Goal: Check status

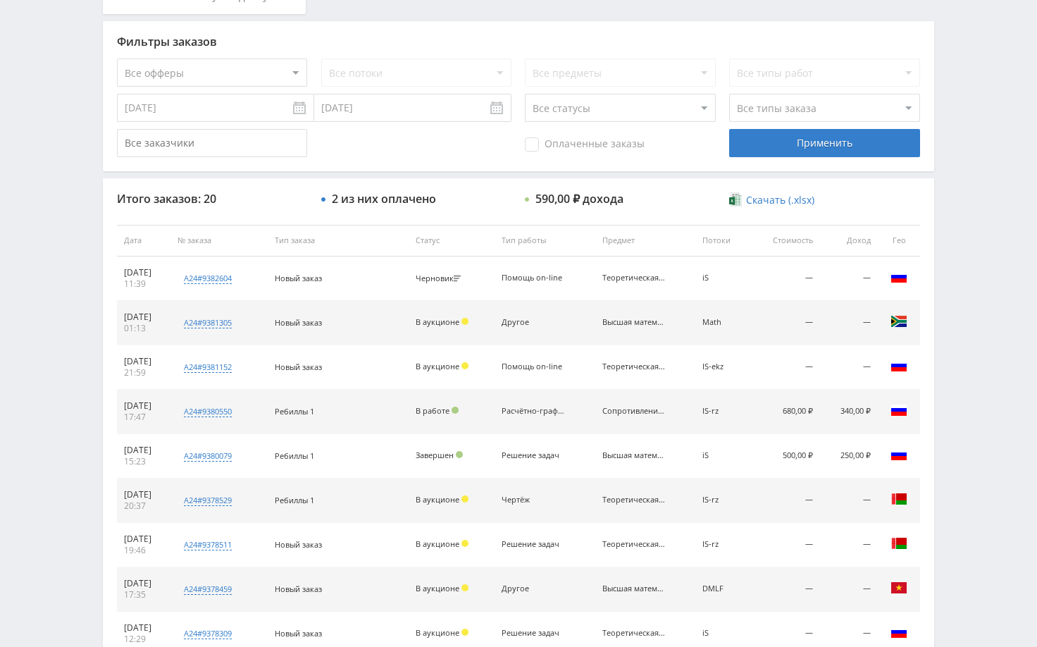
scroll to position [352, 0]
click at [998, 237] on div "Telegram-канал Инструменты База знаний Ваш менеджер: [PERSON_NAME] Online @edug…" at bounding box center [518, 239] width 1037 height 1183
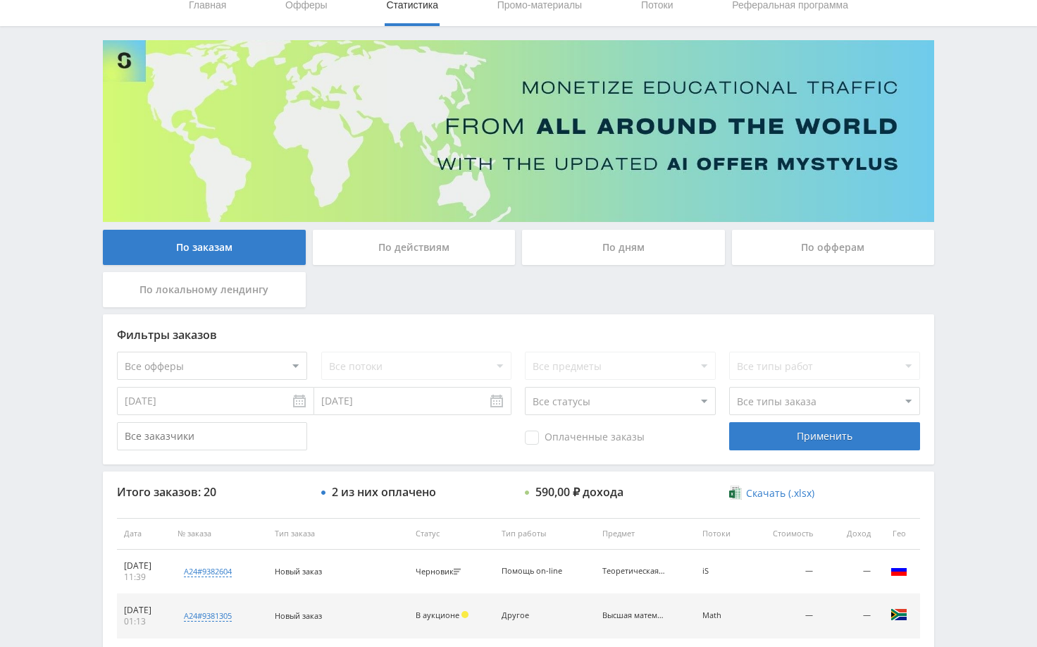
scroll to position [0, 0]
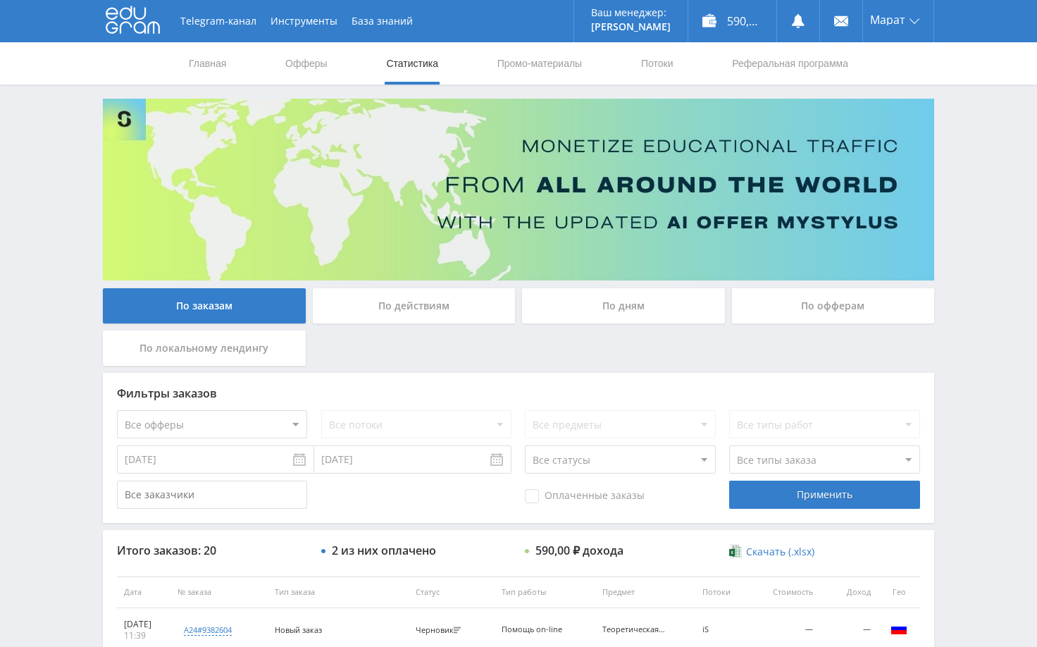
click at [997, 217] on div "Telegram-канал Инструменты База знаний Ваш менеджер: [PERSON_NAME] Online @edug…" at bounding box center [518, 591] width 1037 height 1183
click at [967, 137] on div "Telegram-канал Инструменты База знаний Ваш менеджер: [PERSON_NAME] Online @edug…" at bounding box center [518, 591] width 1037 height 1183
click at [995, 256] on div "Telegram-канал Инструменты База знаний Ваш менеджер: Alex Alex Online @edugram_…" at bounding box center [518, 591] width 1037 height 1183
click at [953, 326] on div "Telegram-канал Инструменты База знаний Ваш менеджер: [PERSON_NAME] Online @edug…" at bounding box center [518, 591] width 1037 height 1183
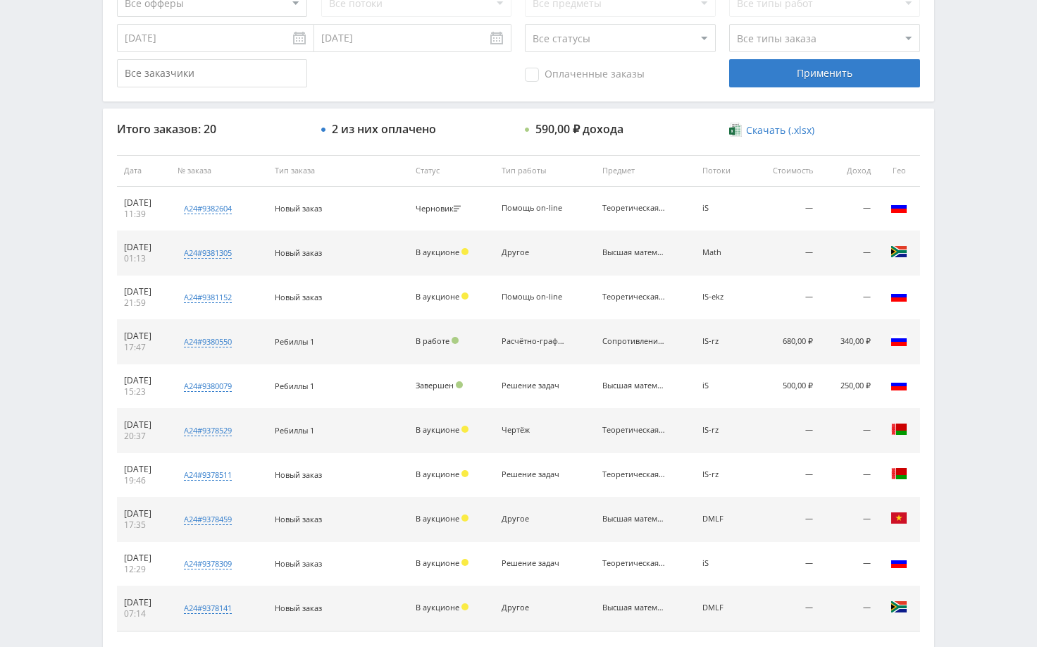
scroll to position [423, 0]
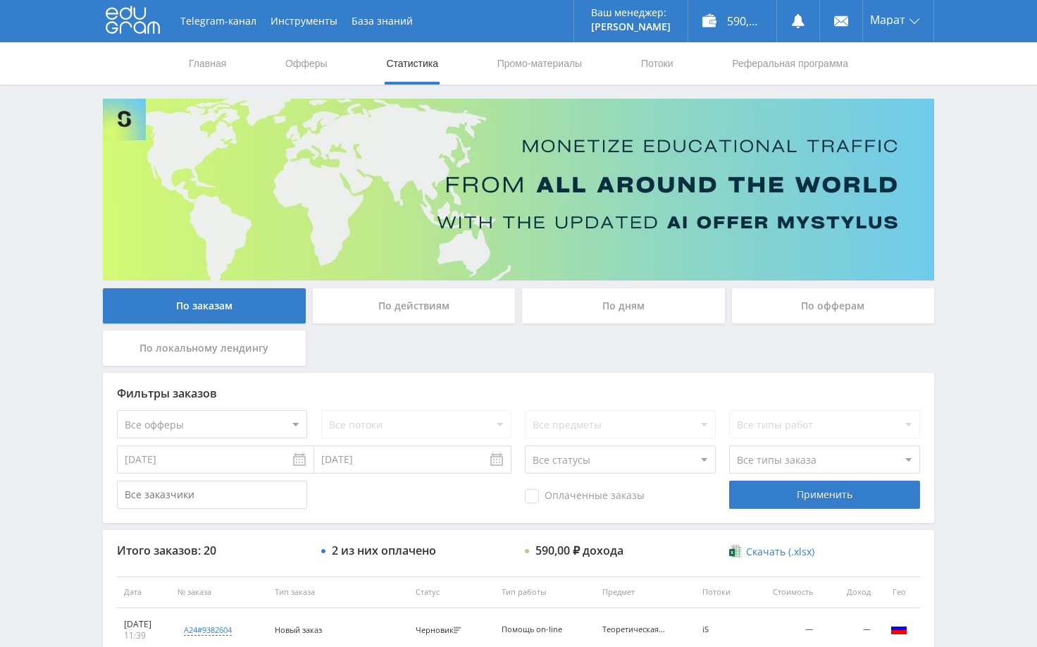
click at [952, 192] on div "Telegram-канал Инструменты База знаний Ваш менеджер: [PERSON_NAME] Online @edug…" at bounding box center [518, 591] width 1037 height 1183
click at [968, 192] on div "Telegram-канал Инструменты База знаний Ваш менеджер: [PERSON_NAME] Online @edug…" at bounding box center [518, 591] width 1037 height 1183
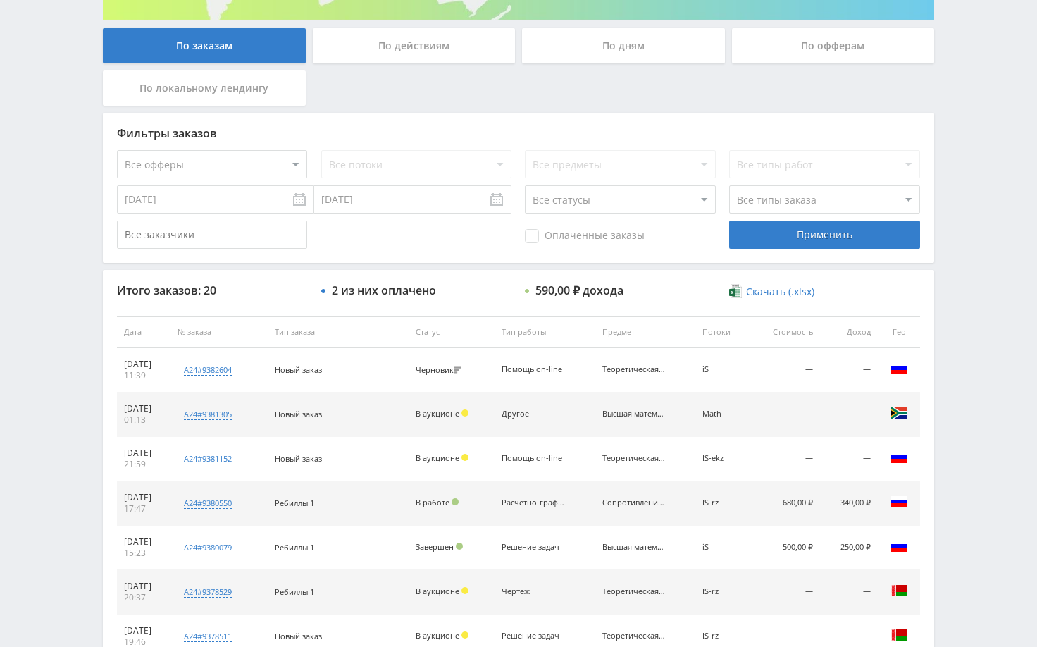
scroll to position [141, 0]
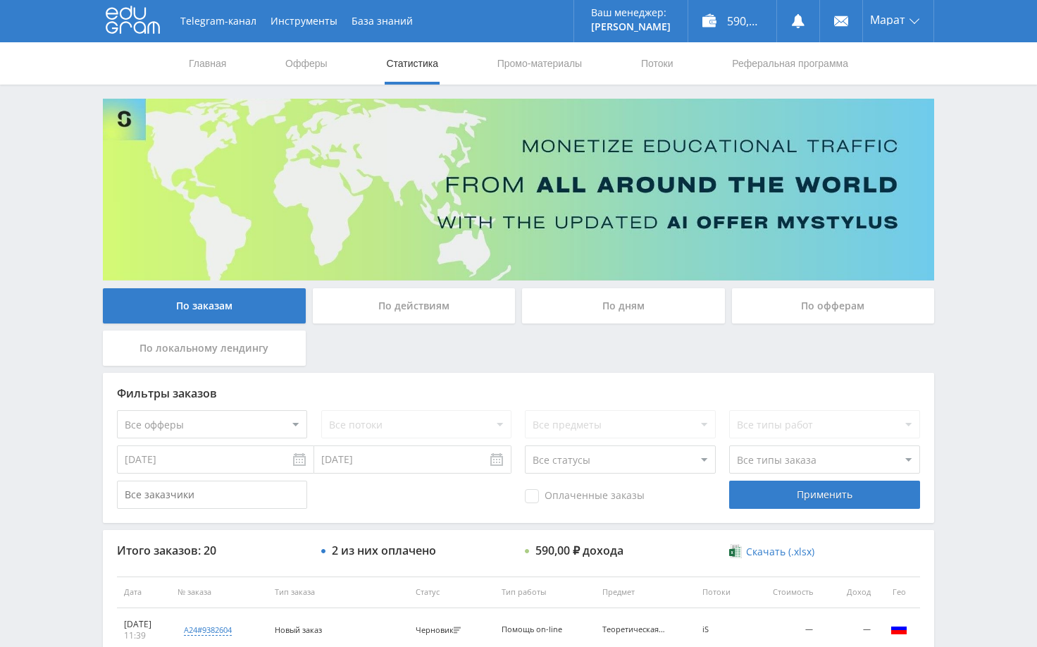
click at [1014, 205] on div "Telegram-канал Инструменты База знаний Ваш менеджер: Alex Alex Online @edugram_…" at bounding box center [518, 591] width 1037 height 1183
